Goal: Check status

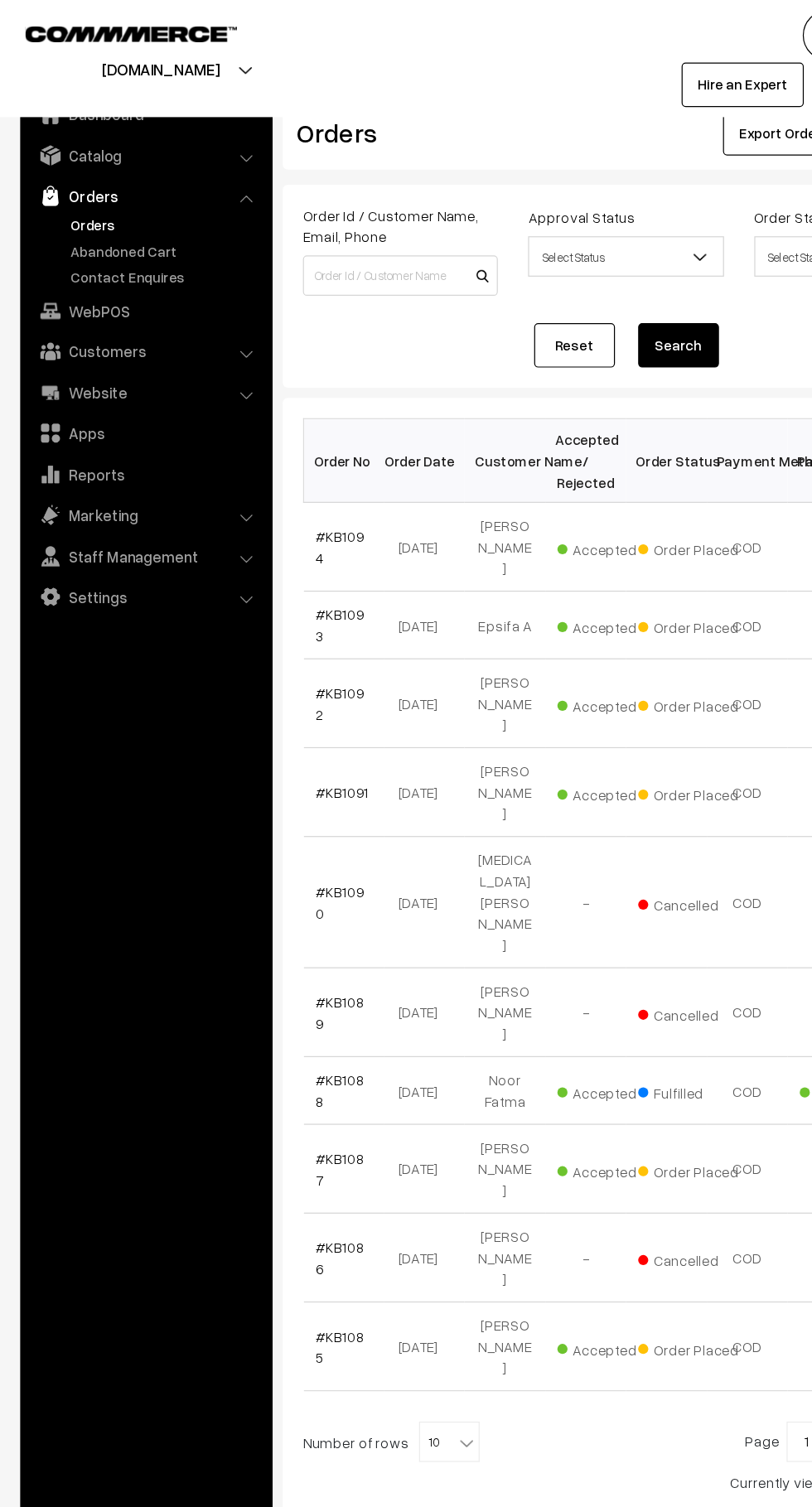
click at [151, 205] on link "Abandoned Cart" at bounding box center [136, 206] width 164 height 17
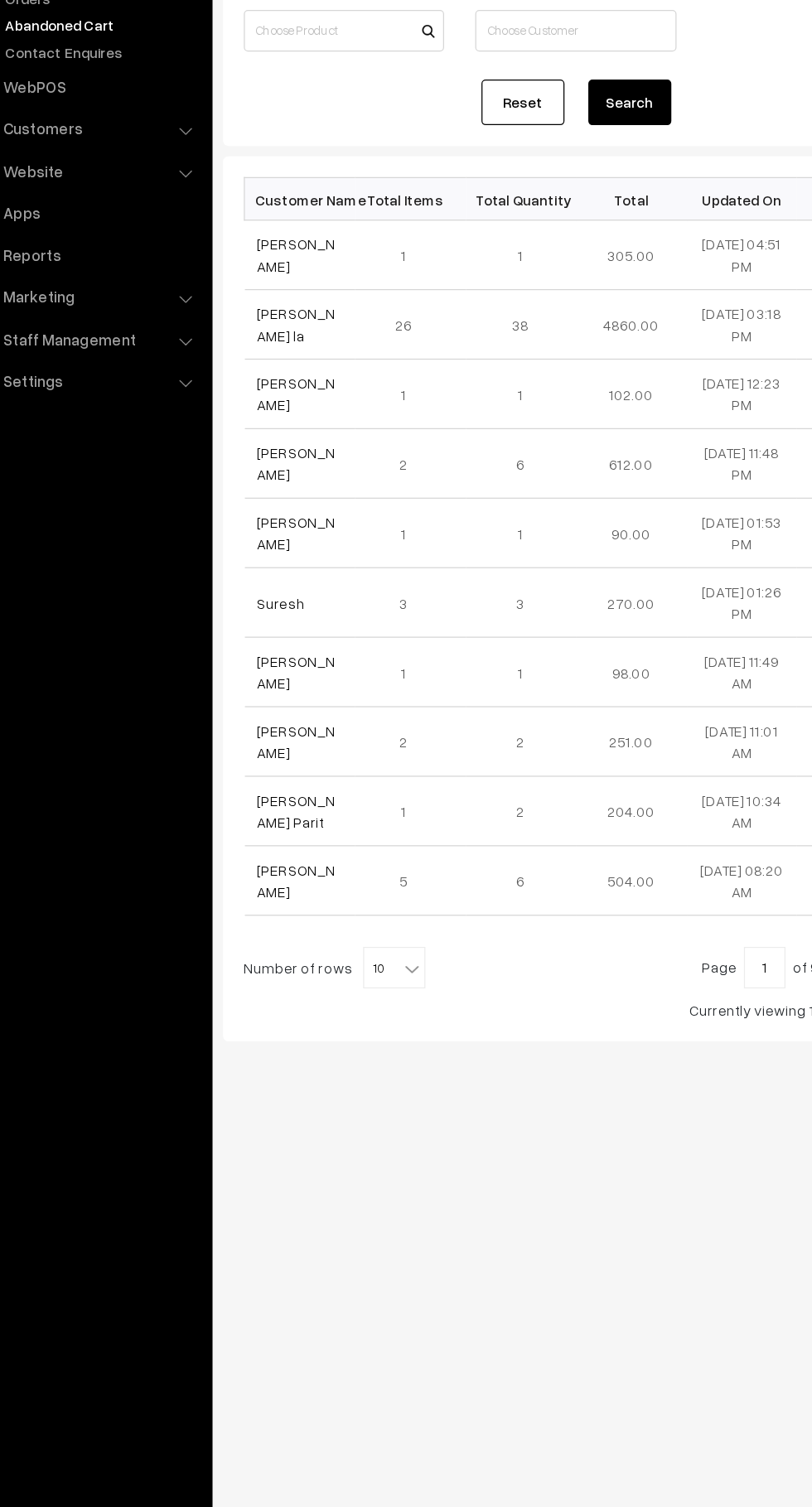
click at [310, 445] on link "[PERSON_NAME] la" at bounding box center [290, 445] width 62 height 31
